Goal: Information Seeking & Learning: Learn about a topic

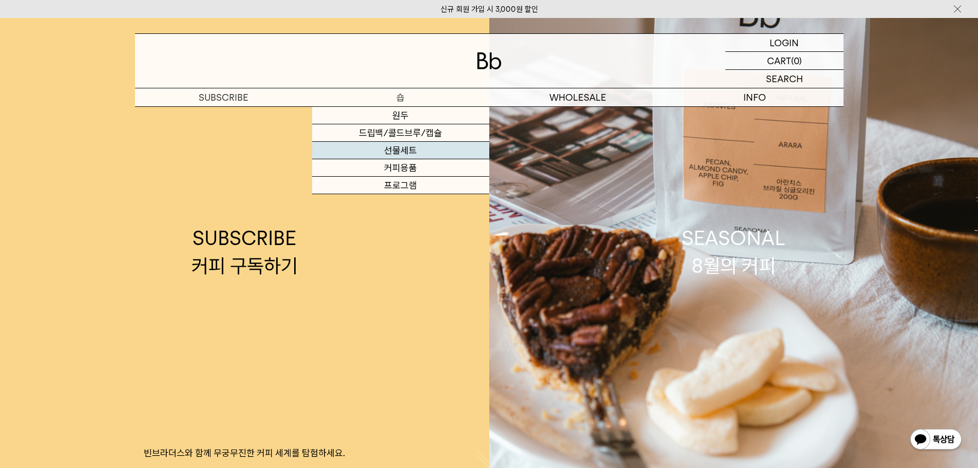
click at [417, 147] on link "선물세트" at bounding box center [400, 150] width 177 height 17
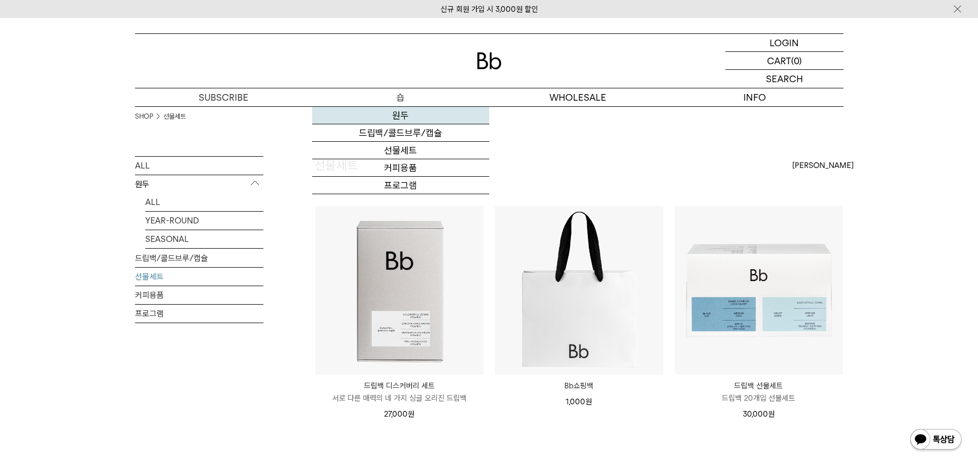
click at [438, 111] on link "원두" at bounding box center [400, 115] width 177 height 17
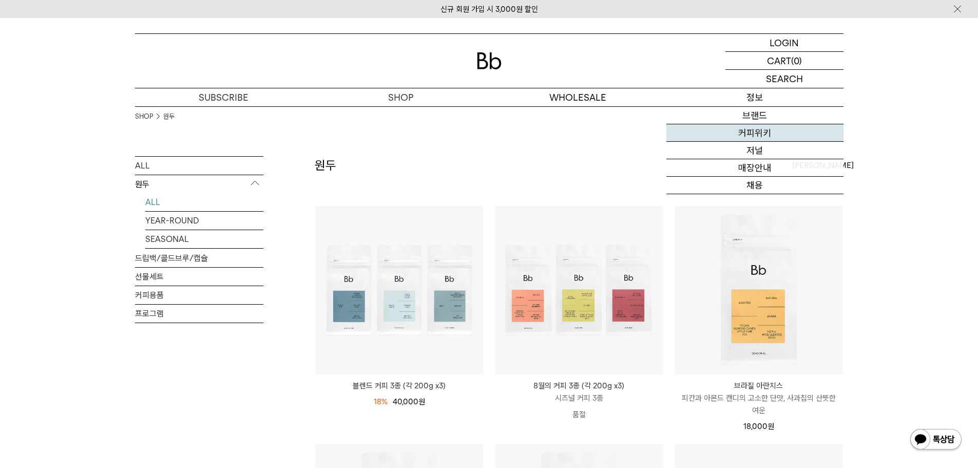
click at [762, 127] on link "커피위키" at bounding box center [754, 132] width 177 height 17
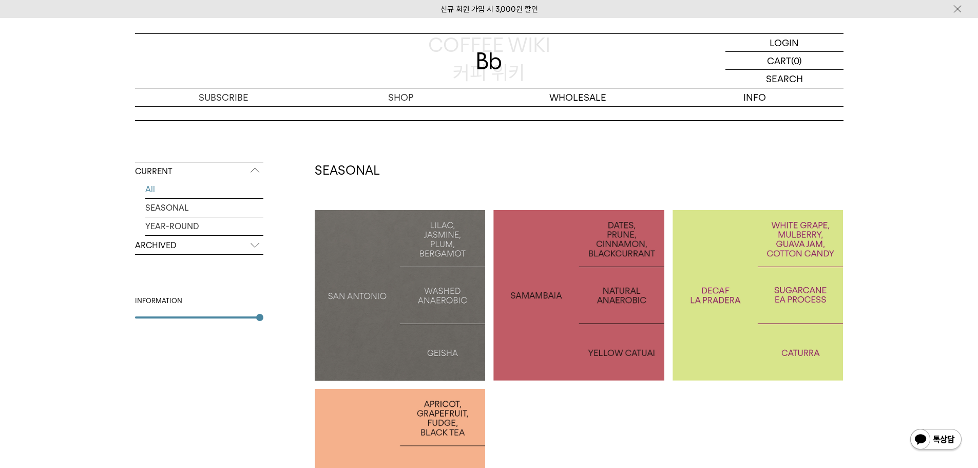
scroll to position [103, 0]
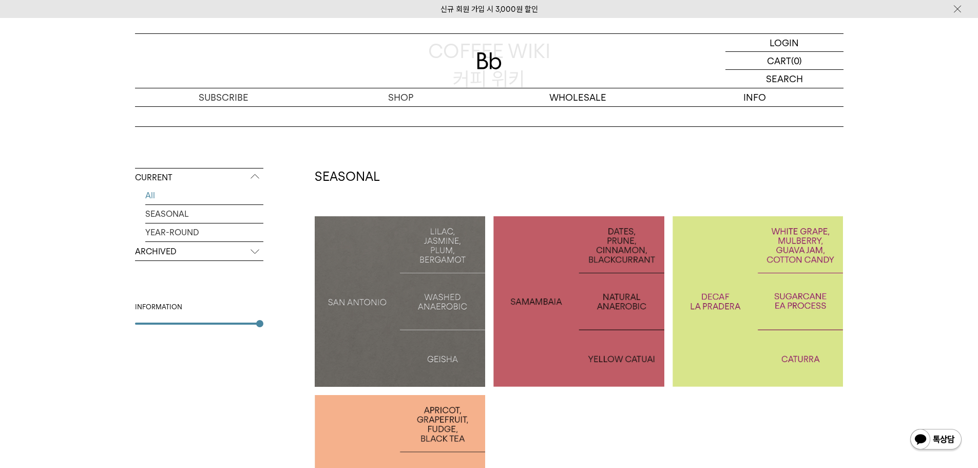
click at [369, 279] on div at bounding box center [400, 301] width 171 height 171
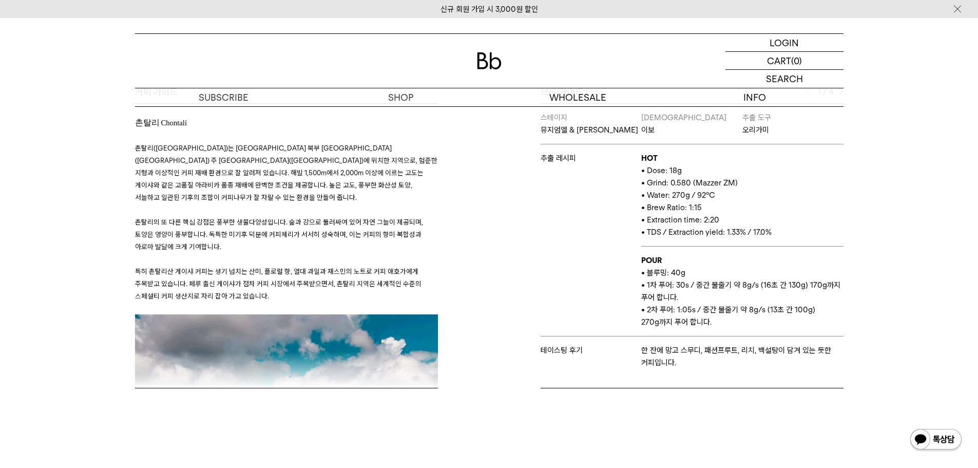
scroll to position [205, 0]
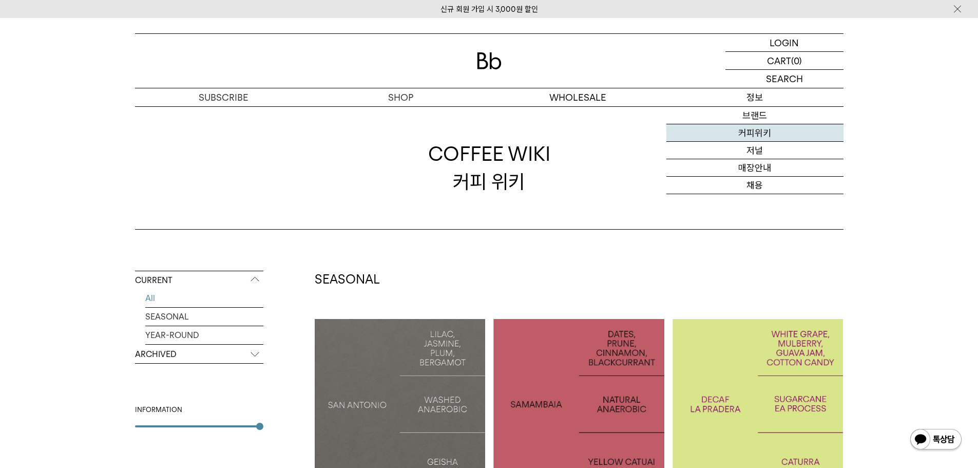
click at [753, 132] on link "커피위키" at bounding box center [754, 132] width 177 height 17
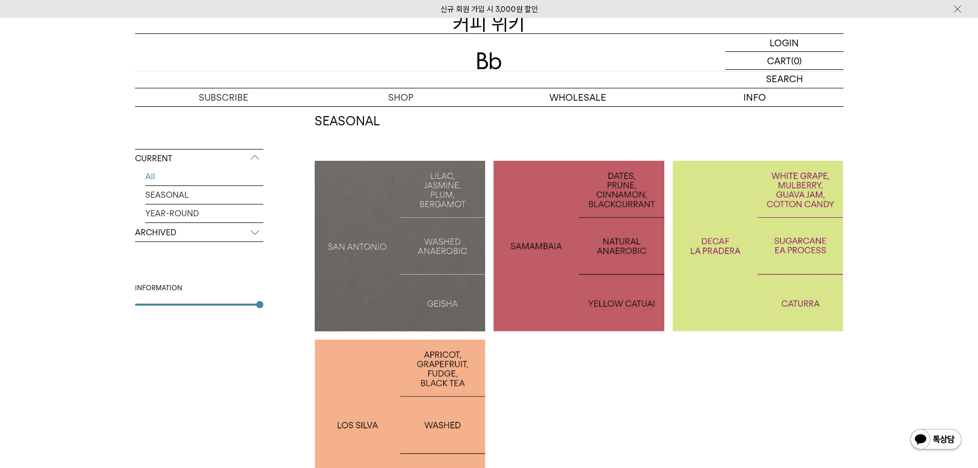
scroll to position [205, 0]
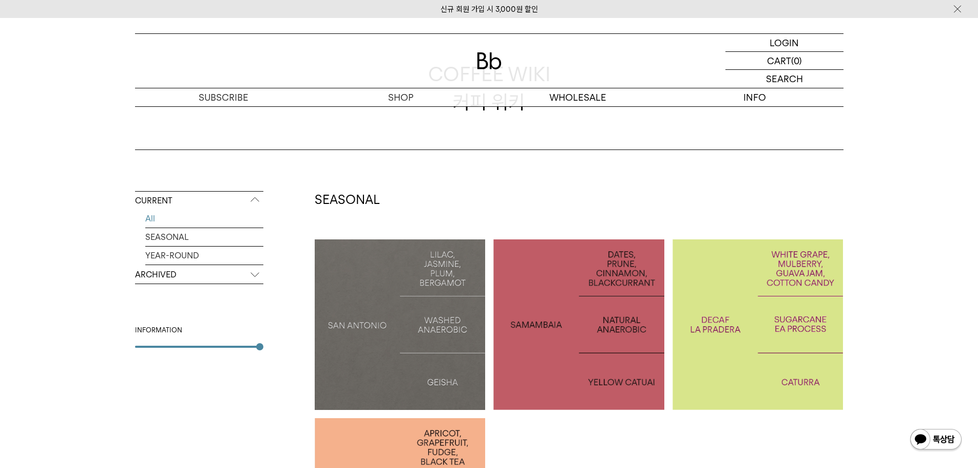
scroll to position [51, 0]
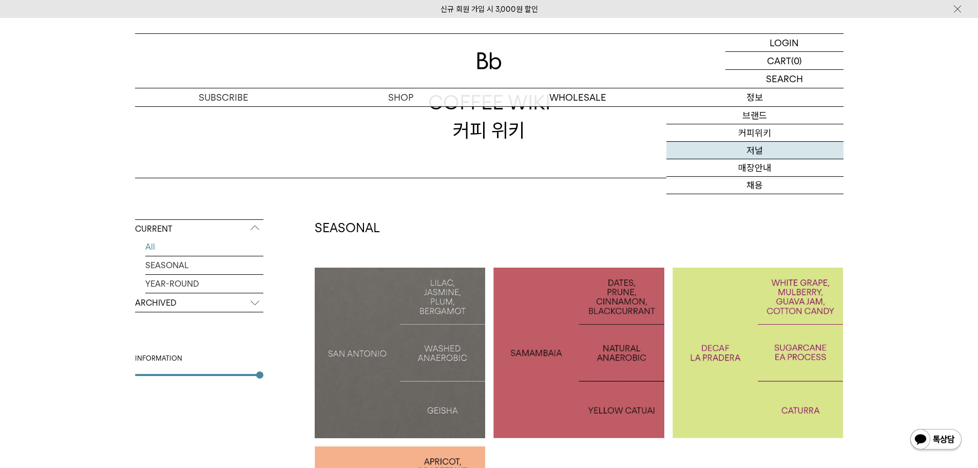
click at [762, 144] on link "저널" at bounding box center [754, 150] width 177 height 17
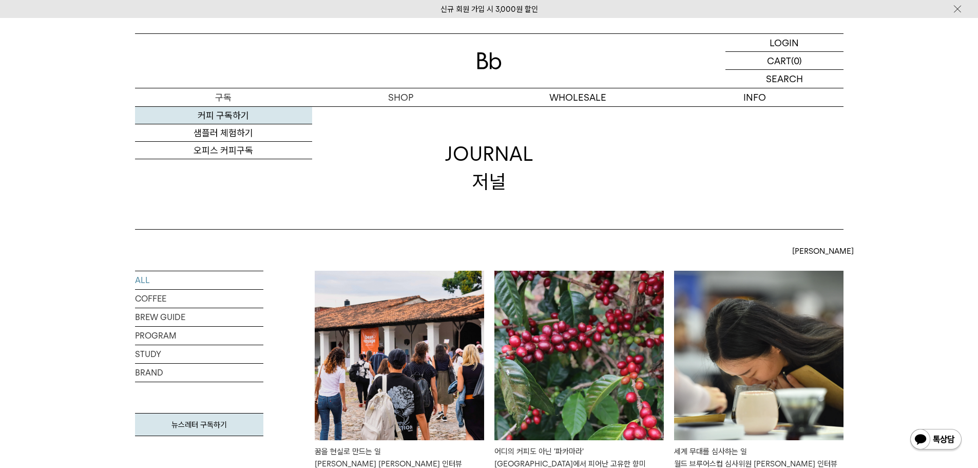
click at [246, 115] on link "커피 구독하기" at bounding box center [223, 115] width 177 height 17
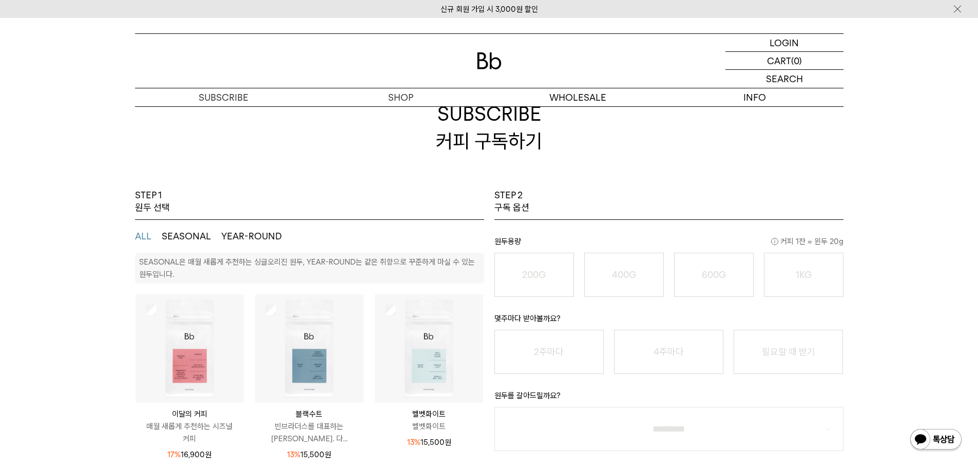
scroll to position [257, 0]
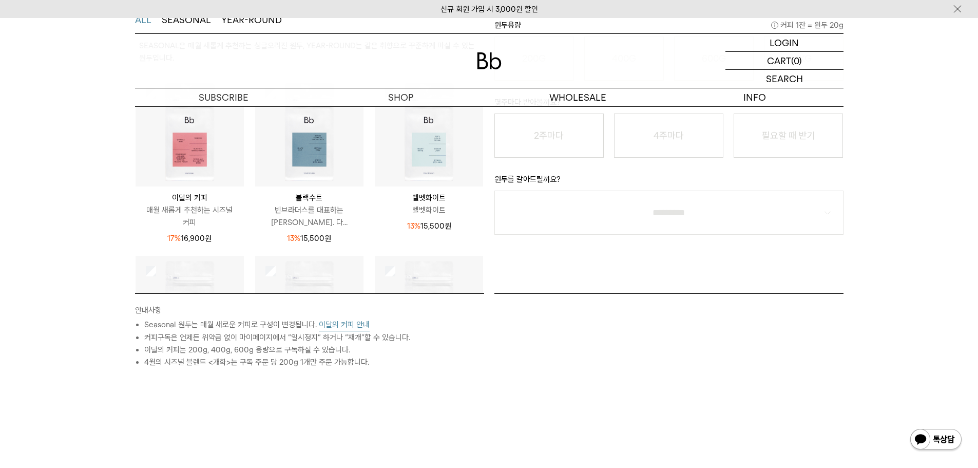
click at [335, 324] on button "이달의 커피 안내" at bounding box center [344, 324] width 51 height 13
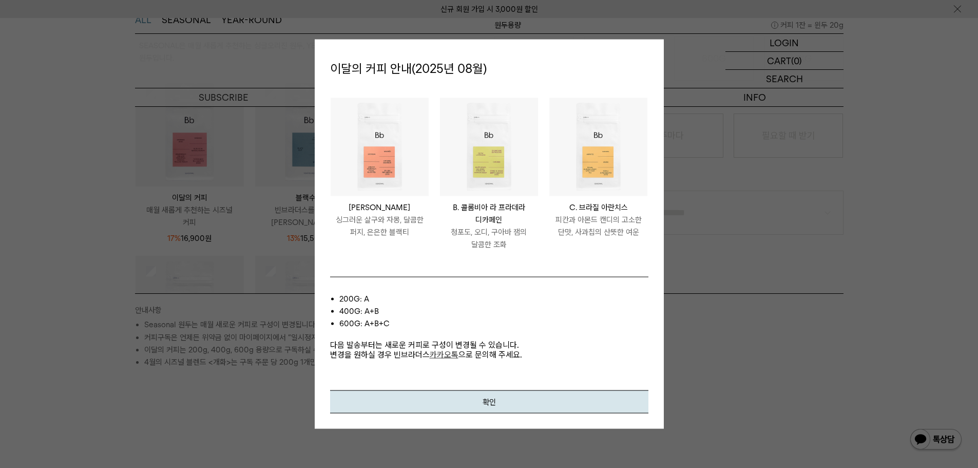
click at [613, 272] on div "PERU LOS SILVA A. 페루 로스 실바 싱그러운 살구와 자몽, 달콤한 퍼지, 은은한 블랙티 COLOMBIA LA PRADERA DEC…" at bounding box center [489, 236] width 318 height 308
click at [531, 404] on button "확인" at bounding box center [489, 401] width 318 height 23
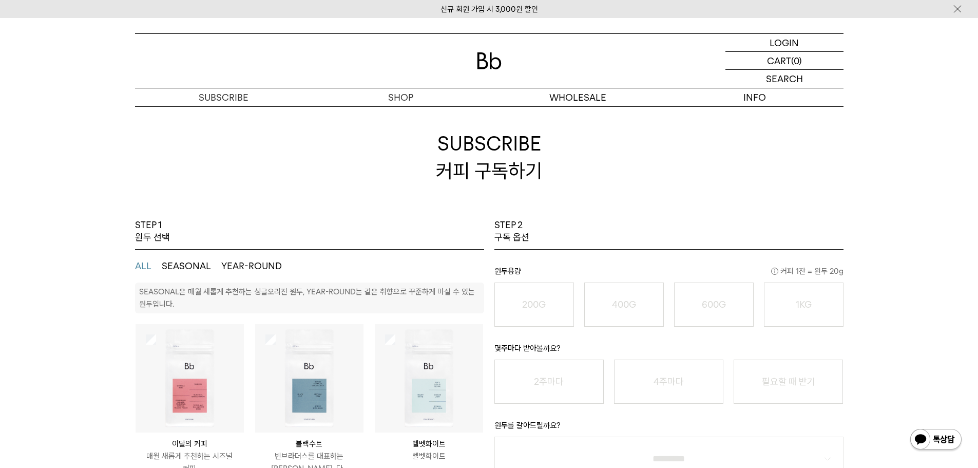
scroll to position [0, 0]
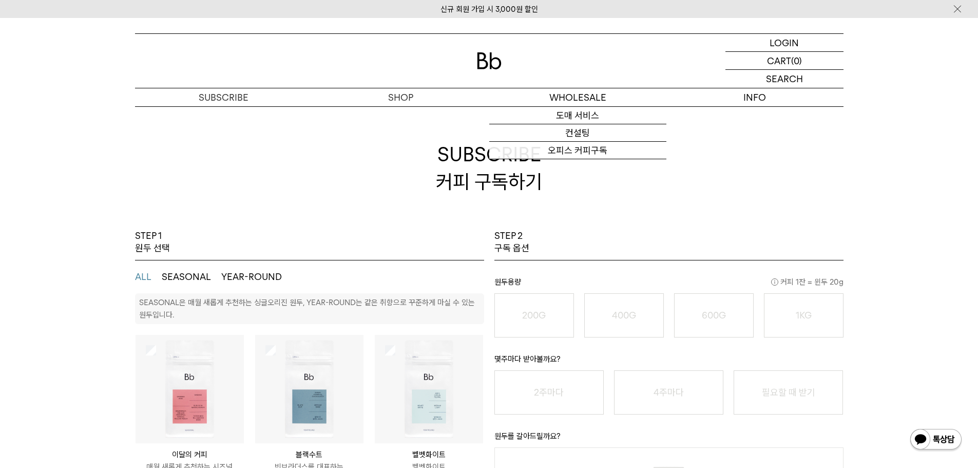
click at [490, 55] on img at bounding box center [489, 60] width 25 height 17
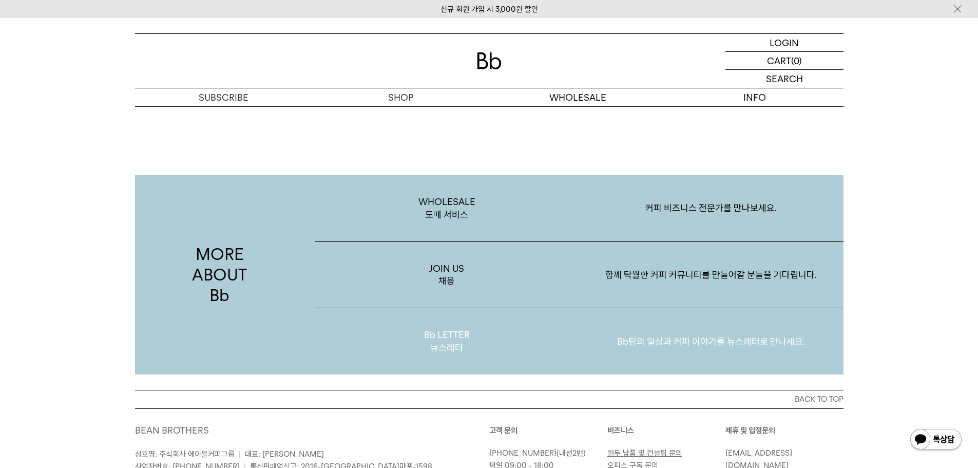
scroll to position [1847, 0]
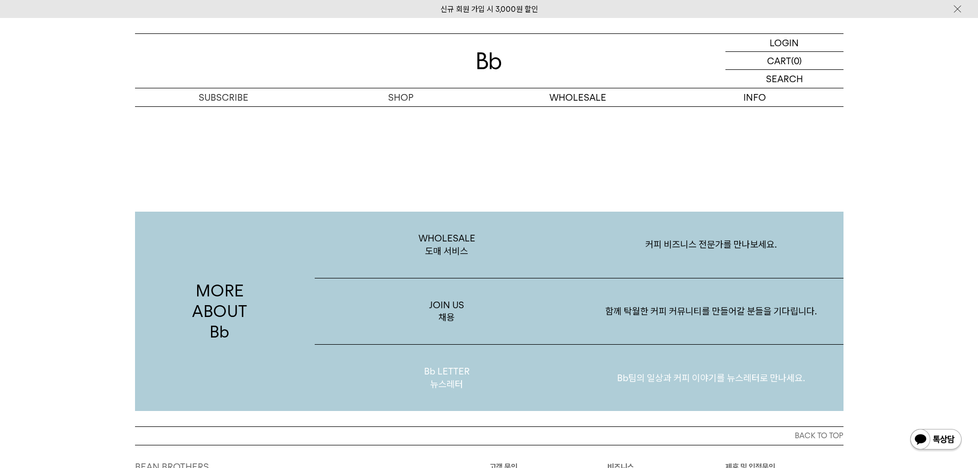
click at [427, 366] on p "Bb LETTER 뉴스레터" at bounding box center [447, 377] width 264 height 66
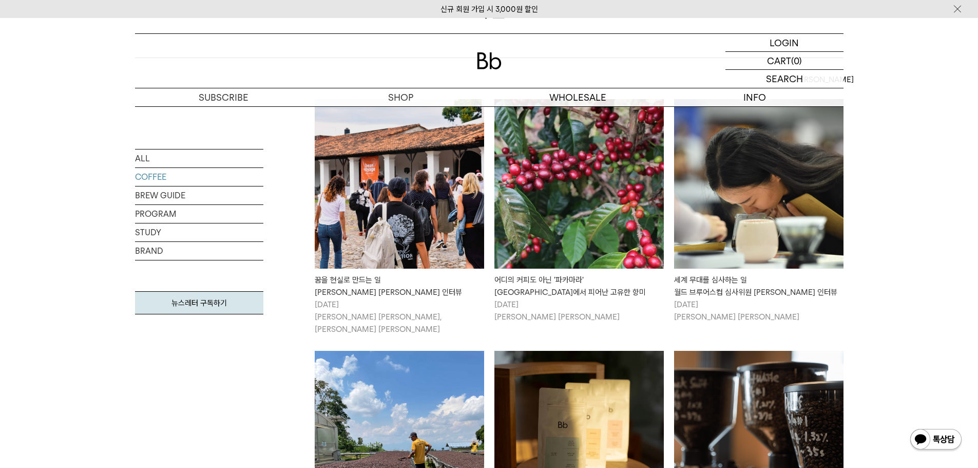
scroll to position [359, 0]
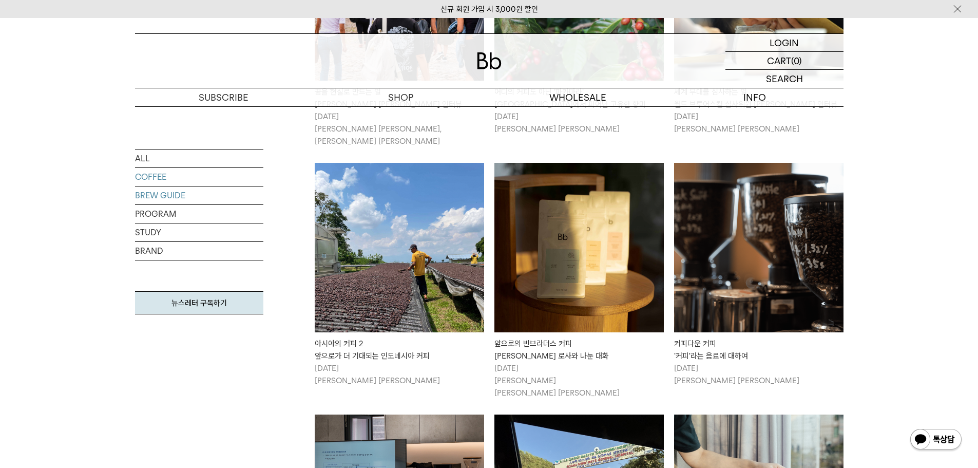
click at [184, 197] on link "BREW GUIDE" at bounding box center [199, 195] width 128 height 18
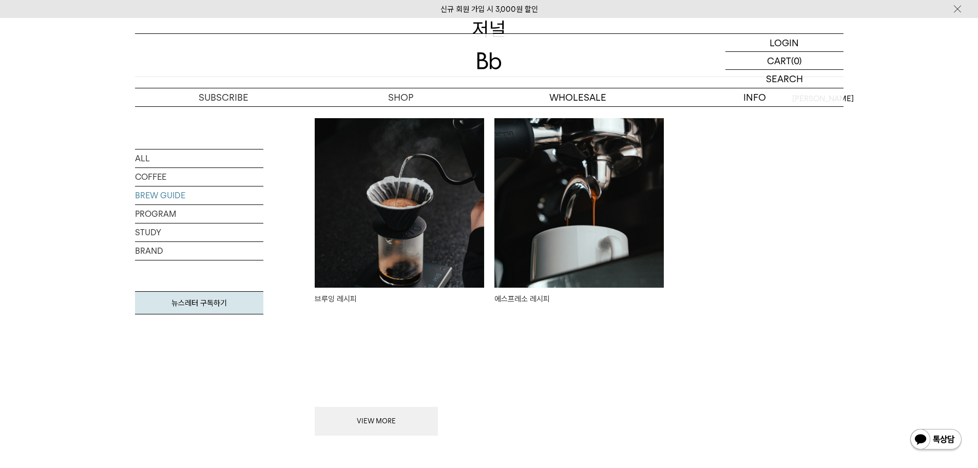
scroll to position [154, 0]
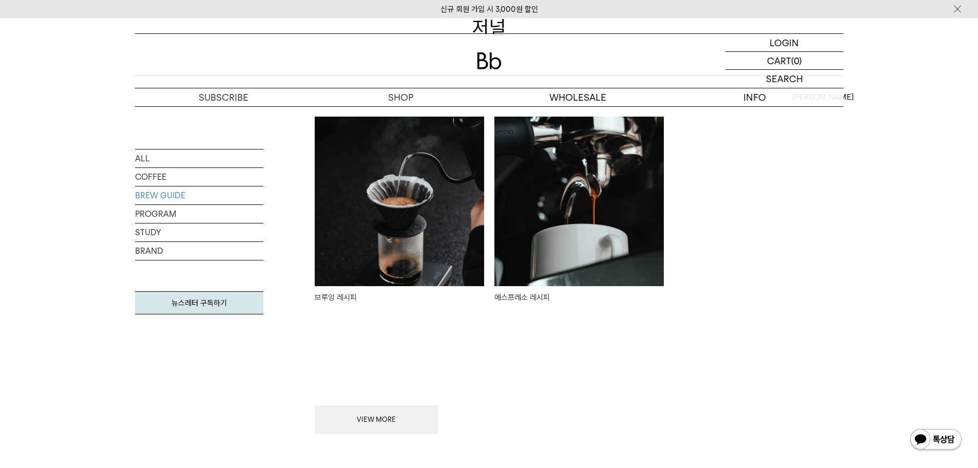
click at [411, 229] on img at bounding box center [399, 201] width 169 height 169
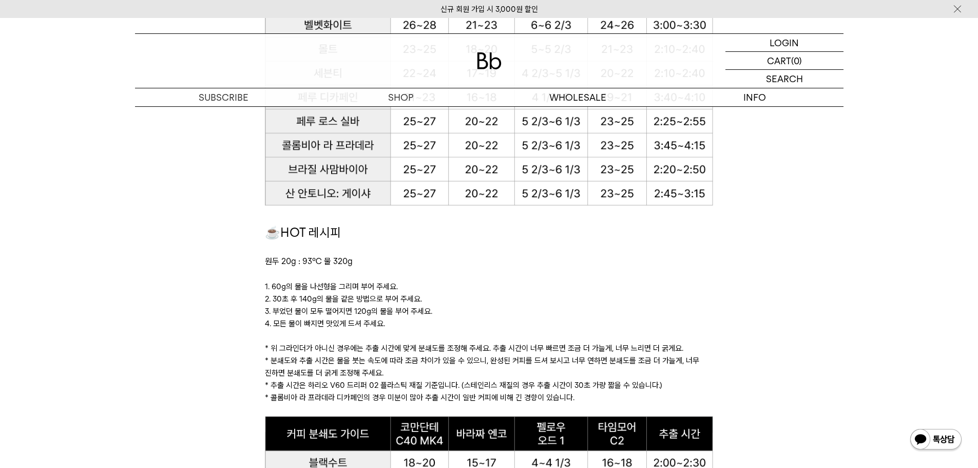
scroll to position [873, 0]
